Goal: Transaction & Acquisition: Purchase product/service

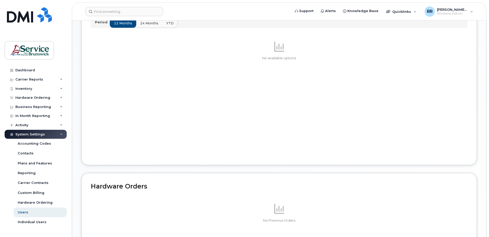
scroll to position [179, 0]
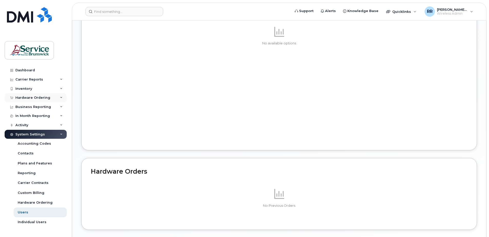
click at [60, 97] on icon at bounding box center [61, 97] width 3 height 3
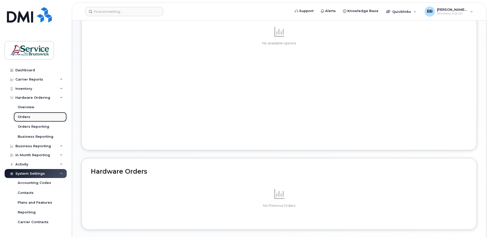
click at [26, 116] on div "Orders" at bounding box center [24, 117] width 13 height 5
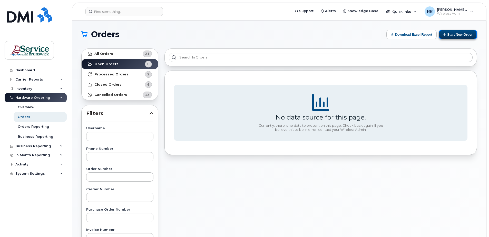
click at [450, 36] on button "Start New Order" at bounding box center [457, 34] width 38 height 9
click at [25, 116] on div "Orders" at bounding box center [24, 117] width 13 height 5
click at [461, 35] on button "Start New Order" at bounding box center [457, 34] width 38 height 9
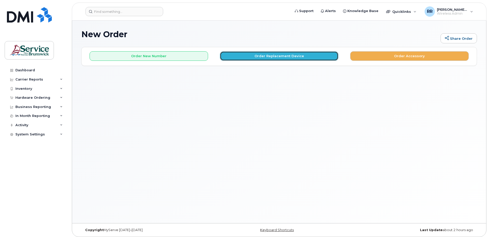
click at [297, 55] on button "Order Replacement Device" at bounding box center [279, 55] width 118 height 9
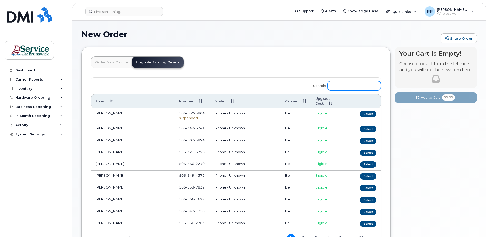
click at [334, 87] on input "Search:" at bounding box center [354, 85] width 54 height 9
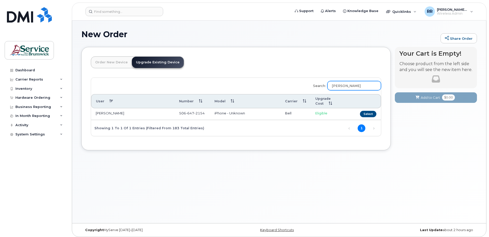
drag, startPoint x: 362, startPoint y: 87, endPoint x: 325, endPoint y: 90, distance: 37.3
click at [325, 90] on label "Search: dan Kilpatrick" at bounding box center [344, 85] width 71 height 14
type input "Kilpatrick"
click at [145, 63] on link "Upgrade Existing Device" at bounding box center [158, 62] width 52 height 11
click at [368, 111] on button "Select" at bounding box center [368, 114] width 16 height 6
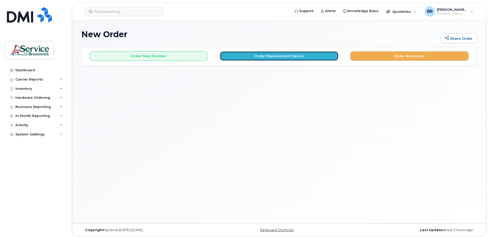
click at [239, 57] on button "Order Replacement Device" at bounding box center [279, 55] width 118 height 9
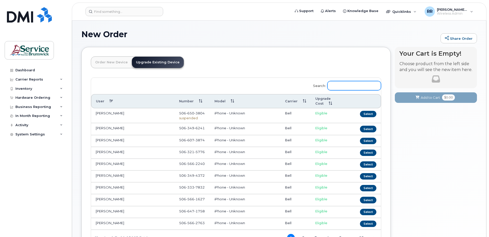
click at [338, 86] on input "Search:" at bounding box center [354, 85] width 54 height 9
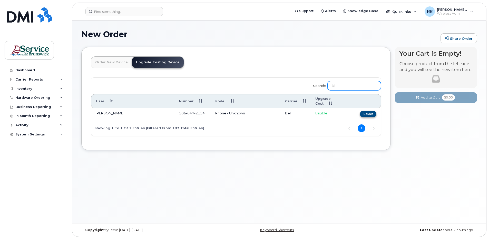
type input "kil"
click at [370, 111] on button "Select" at bounding box center [368, 114] width 16 height 6
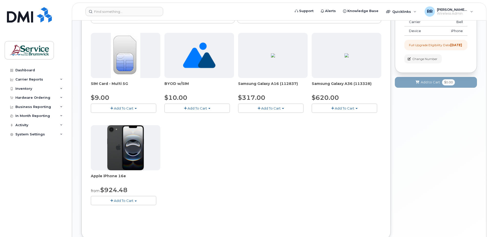
scroll to position [77, 0]
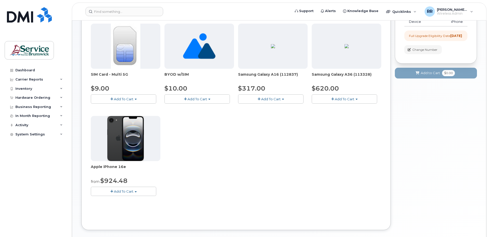
click at [115, 100] on span "Add To Cart" at bounding box center [123, 99] width 19 height 4
click at [116, 107] on link "$9.00 - Replacement SIM Card" at bounding box center [123, 108] width 62 height 6
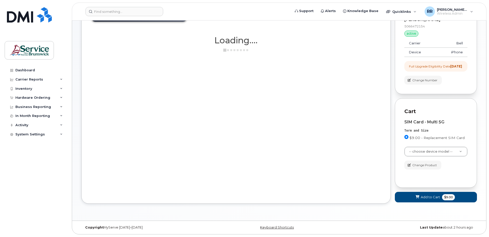
scroll to position [51, 0]
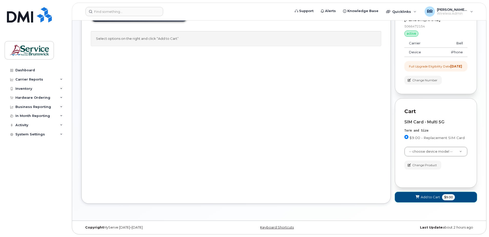
click at [427, 198] on span "Add to Cart" at bounding box center [429, 197] width 19 height 5
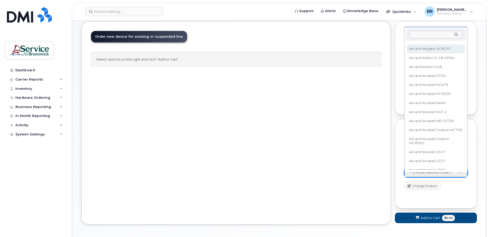
scroll to position [795, 0]
click at [429, 37] on input "text" at bounding box center [435, 34] width 52 height 7
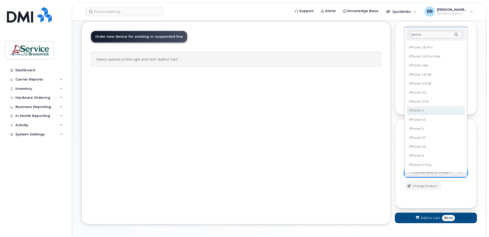
scroll to position [205, 0]
type input "iphone"
select select "762"
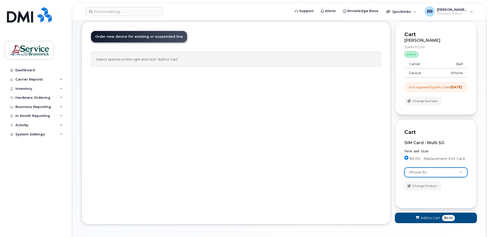
scroll to position [51, 0]
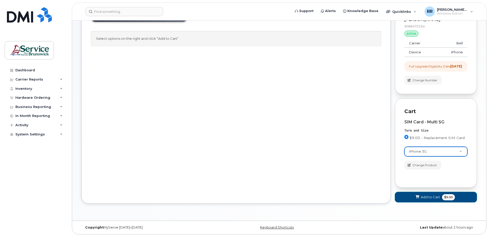
click at [424, 197] on span "Add to Cart" at bounding box center [429, 197] width 19 height 5
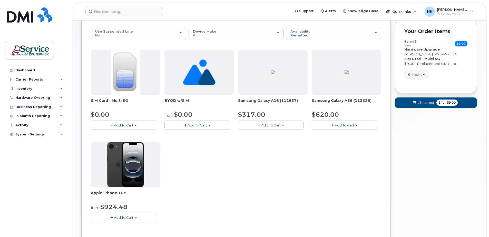
click at [421, 103] on span "Checkout" at bounding box center [425, 102] width 17 height 5
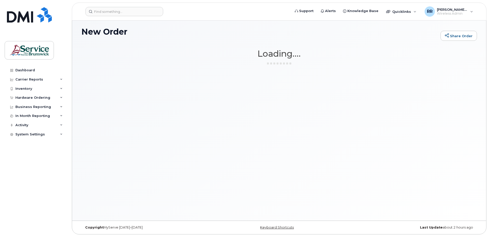
scroll to position [3, 0]
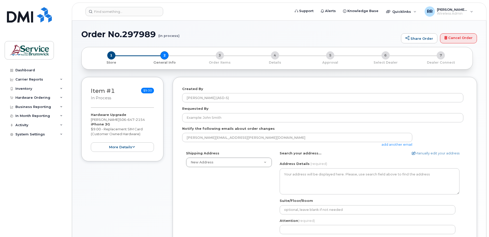
select select
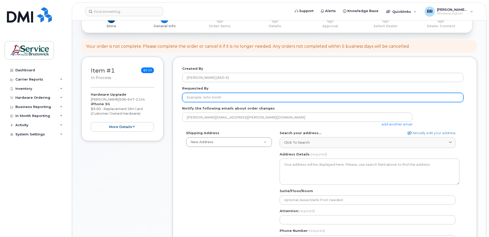
scroll to position [51, 0]
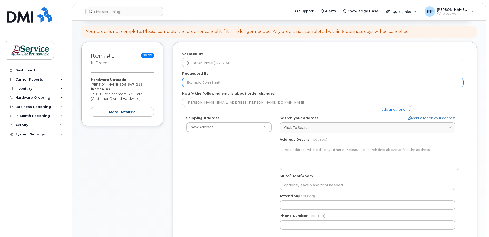
click at [198, 83] on input "Requested By" at bounding box center [322, 82] width 281 height 9
type input "Blair Dickson"
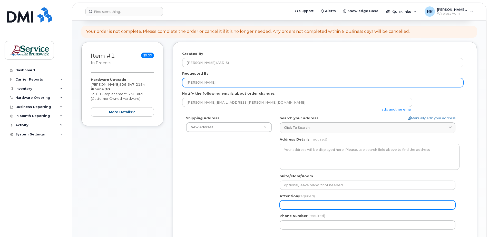
type input "Rhonda Roy"
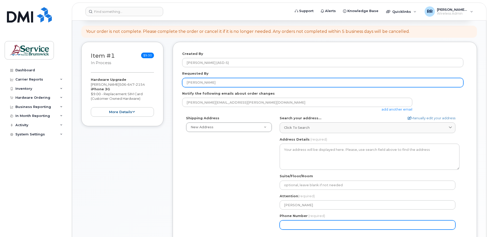
type input "5068326432"
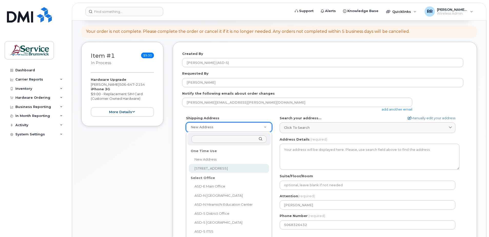
select select "1-27 Centennial Rd"
type textarea "1-27 Centennial Rd HAMPTON NB E5N 6N3 CANADA"
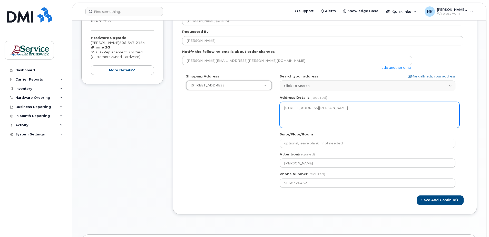
scroll to position [103, 0]
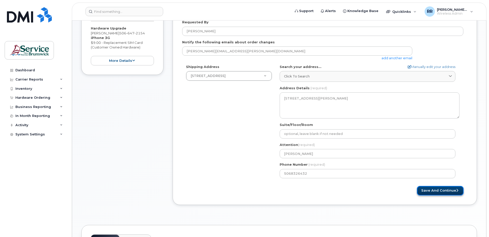
click at [430, 189] on button "Save and Continue" at bounding box center [440, 190] width 47 height 9
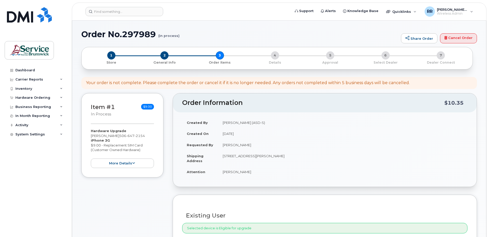
select select
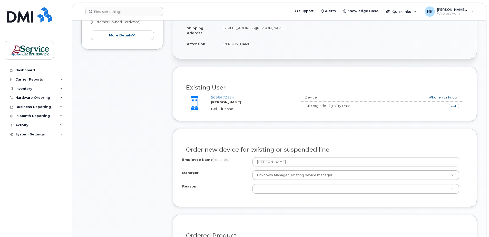
scroll to position [128, 0]
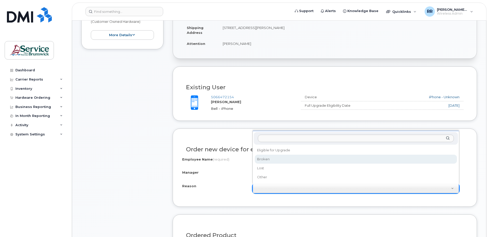
select select "broken"
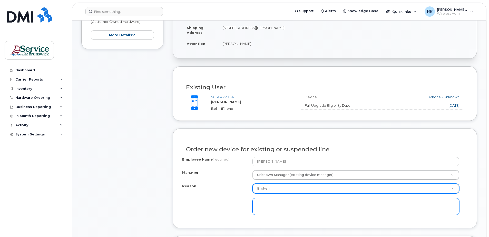
click at [268, 203] on textarea at bounding box center [355, 206] width 207 height 17
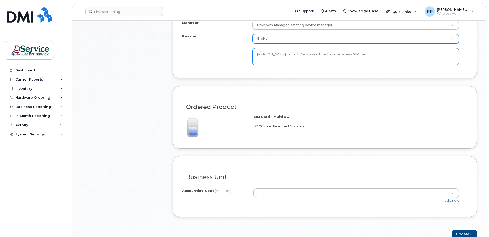
scroll to position [282, 0]
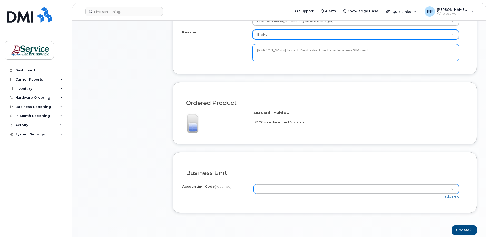
type textarea "Larry from IT Dept asked me to order a new SIM card"
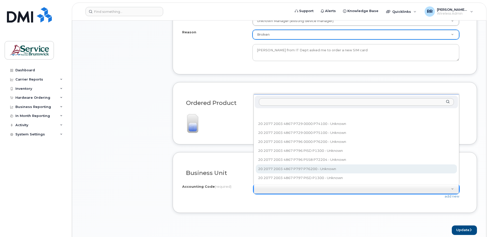
select select "20 2077 2003 4867 P797 P76200"
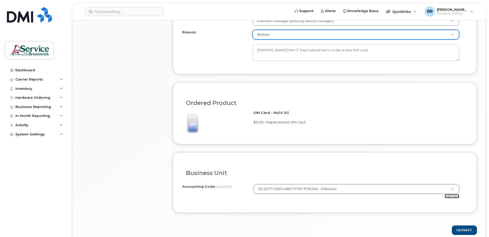
click at [451, 197] on link "add new" at bounding box center [451, 196] width 15 height 4
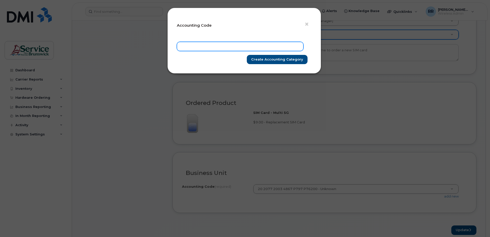
click at [218, 46] on input "text" at bounding box center [240, 46] width 127 height 9
type input "20 2077 2003 4867 P729 0000 P74100"
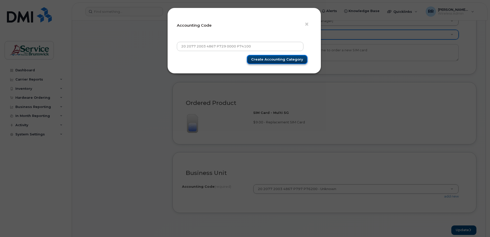
click at [257, 60] on input "Create Accounting category" at bounding box center [277, 59] width 61 height 9
type input "Create Accounting category"
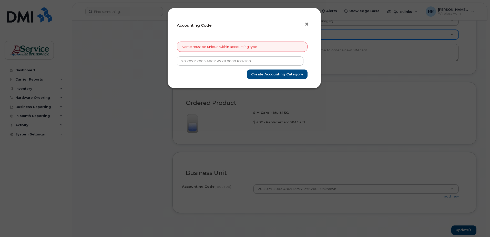
click at [308, 25] on span "×" at bounding box center [307, 23] width 5 height 9
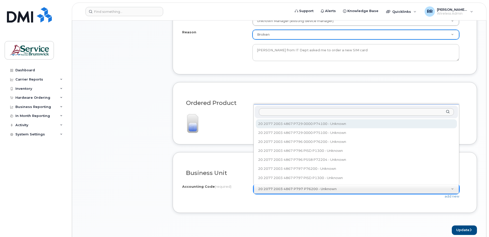
select select "20 2077 2003 4867 P729 0000 P74100"
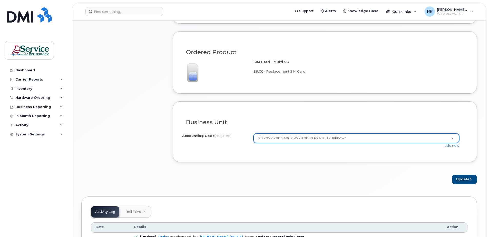
scroll to position [333, 0]
click at [463, 179] on button "Update" at bounding box center [463, 178] width 25 height 9
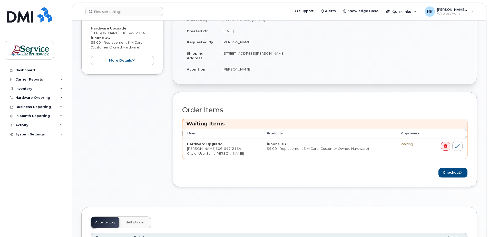
scroll to position [128, 0]
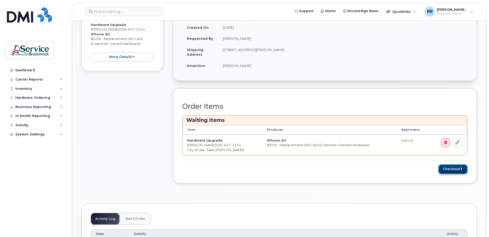
click at [442, 167] on button "Checkout" at bounding box center [452, 168] width 29 height 9
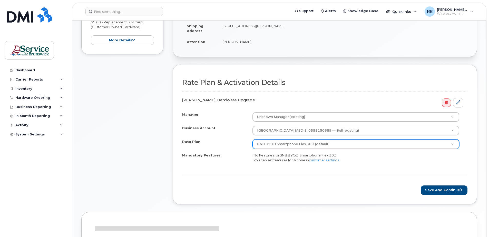
scroll to position [128, 0]
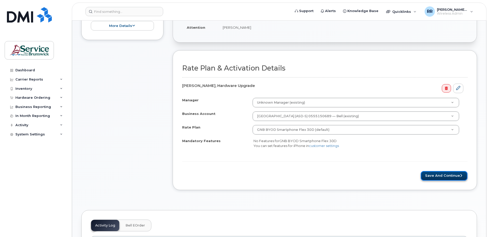
click at [425, 174] on button "Save and Continue" at bounding box center [443, 175] width 47 height 9
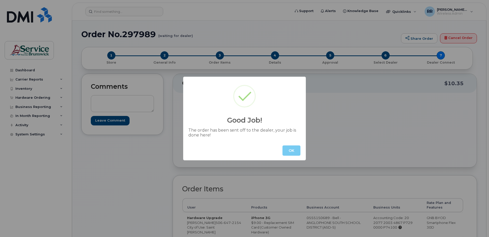
click at [291, 150] on button "OK" at bounding box center [291, 150] width 18 height 10
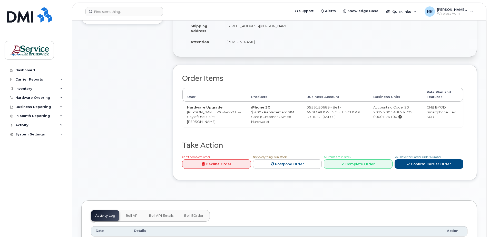
scroll to position [51, 0]
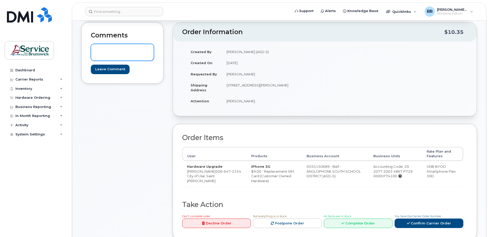
click at [105, 54] on textarea at bounding box center [122, 52] width 63 height 17
click at [124, 49] on textarea "This SIM Card is a upgrade" at bounding box center [122, 52] width 63 height 17
click at [141, 51] on textarea "This SIM Card is an upgrade" at bounding box center [122, 52] width 63 height 17
type textarea "This SIM Card is an upgrade, not a new Activation"
click at [106, 69] on input "Leave Comment" at bounding box center [110, 69] width 39 height 9
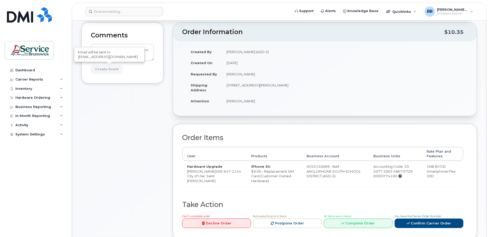
type input "Create Event"
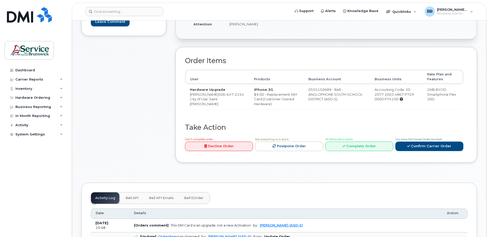
scroll to position [179, 0]
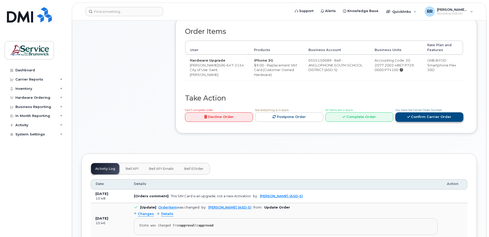
click at [432, 121] on link "Confirm Carrier Order" at bounding box center [429, 116] width 68 height 9
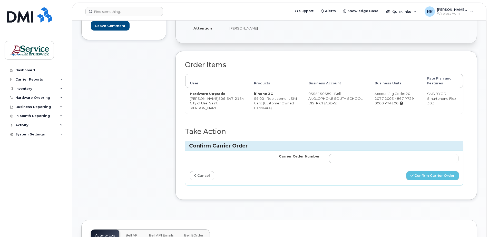
scroll to position [154, 0]
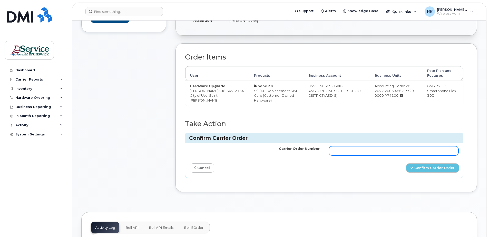
click at [339, 155] on input "Carrier Order Number" at bounding box center [394, 150] width 130 height 9
paste input "297989"
type input "297989"
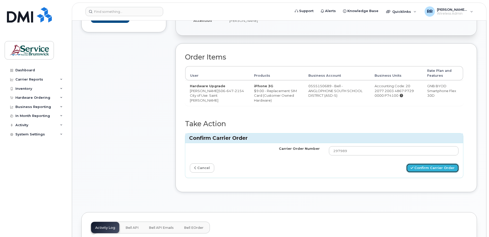
click at [453, 173] on button "Confirm Carrier Order" at bounding box center [432, 167] width 53 height 9
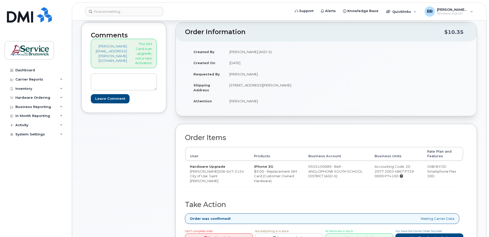
scroll to position [77, 0]
